Goal: Register for event/course

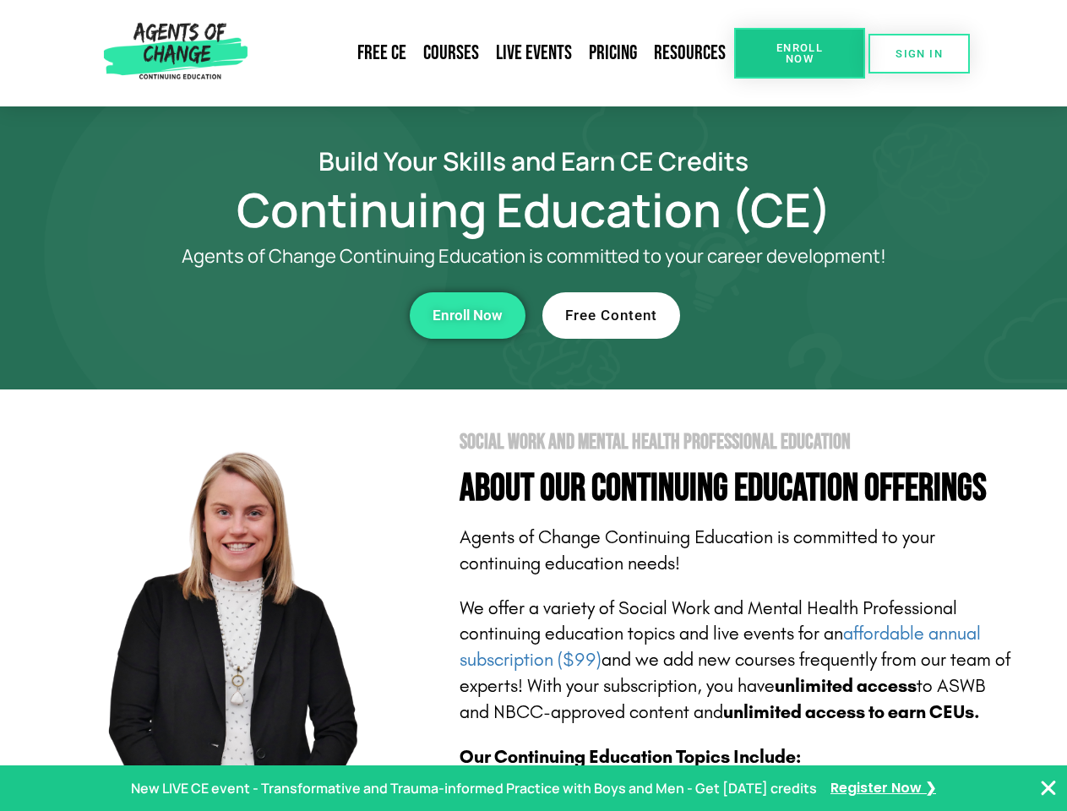
click at [533, 406] on section "Social Work and Mental Health Professional Education About Our Continuing Educa…" at bounding box center [533, 744] width 1067 height 710
click at [690, 53] on link "Resources" at bounding box center [689, 53] width 89 height 39
click at [799, 53] on span "Enroll Now" at bounding box center [799, 53] width 77 height 22
click at [919, 53] on span "SIGN IN" at bounding box center [919, 53] width 47 height 11
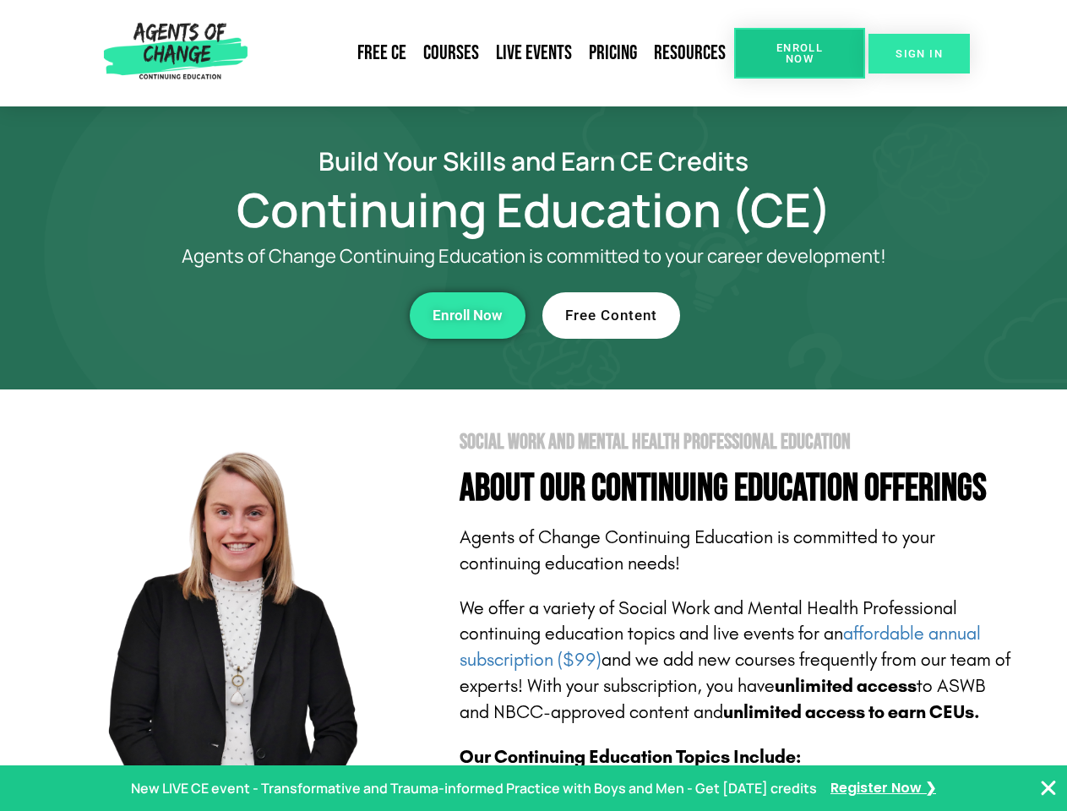
click at [919, 53] on span "SIGN IN" at bounding box center [919, 53] width 47 height 11
click at [293, 315] on div "Enroll Now" at bounding box center [293, 315] width 465 height 46
click at [467, 315] on span "Enroll Now" at bounding box center [468, 315] width 70 height 14
